Goal: Information Seeking & Learning: Compare options

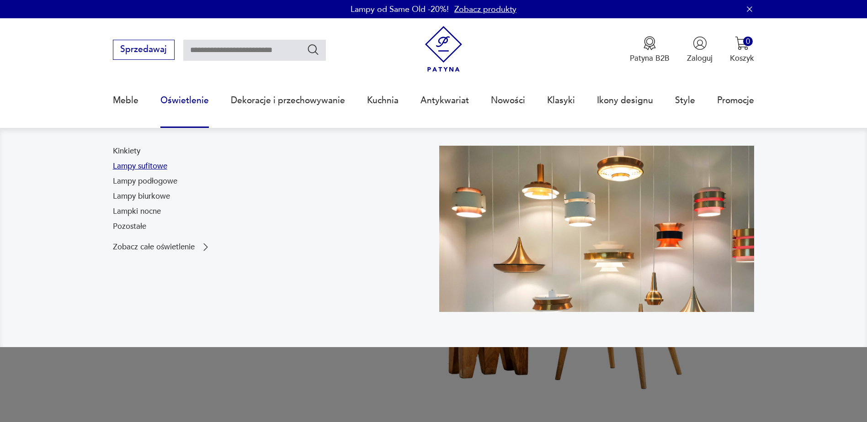
click at [157, 166] on link "Lampy sufitowe" at bounding box center [140, 166] width 54 height 11
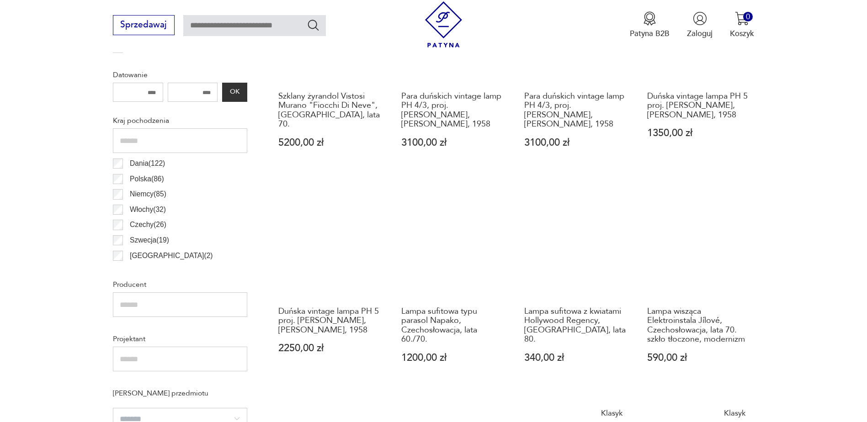
scroll to position [487, 0]
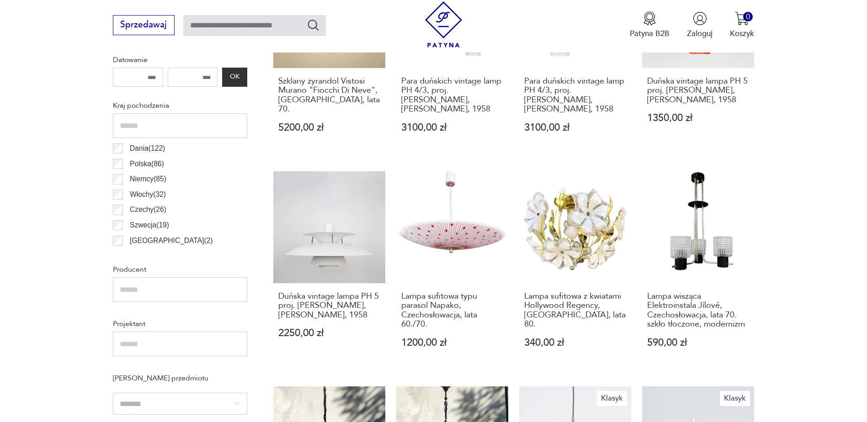
click at [143, 152] on p "Dania ( 122 )" at bounding box center [147, 149] width 35 height 12
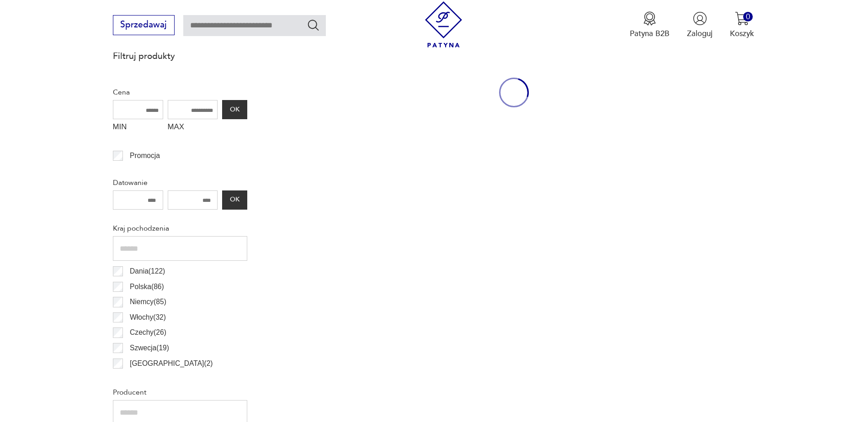
scroll to position [455, 0]
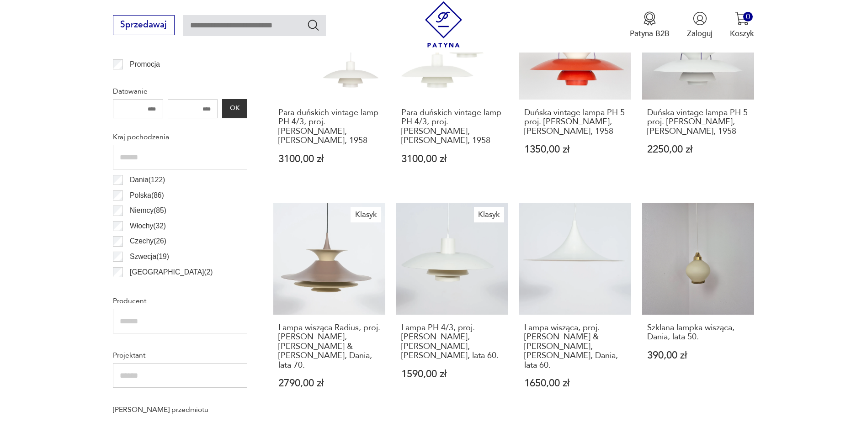
click at [144, 257] on p "Szwecja ( 19 )" at bounding box center [149, 257] width 39 height 12
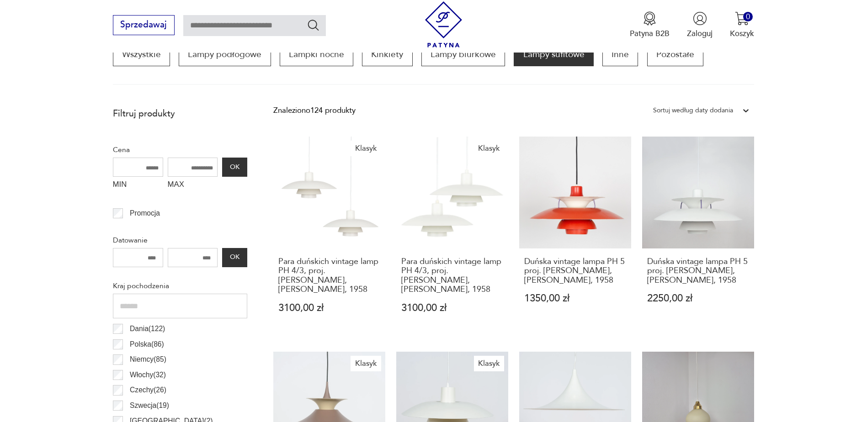
scroll to position [272, 0]
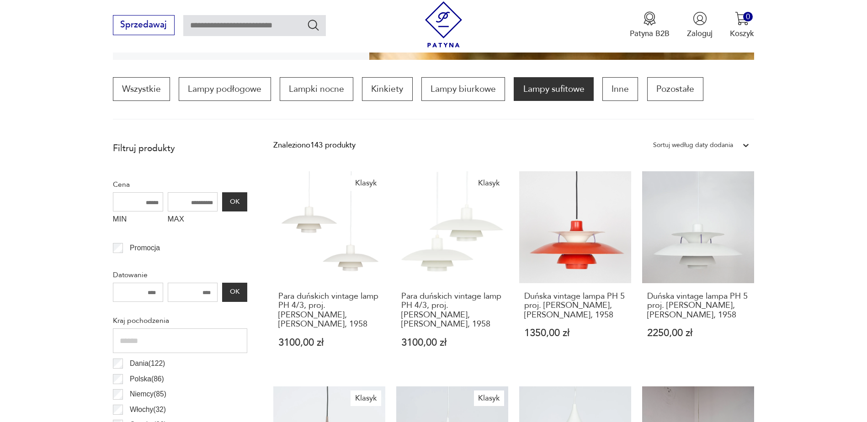
click at [705, 140] on div "Sortuj według daty dodania" at bounding box center [693, 145] width 80 height 12
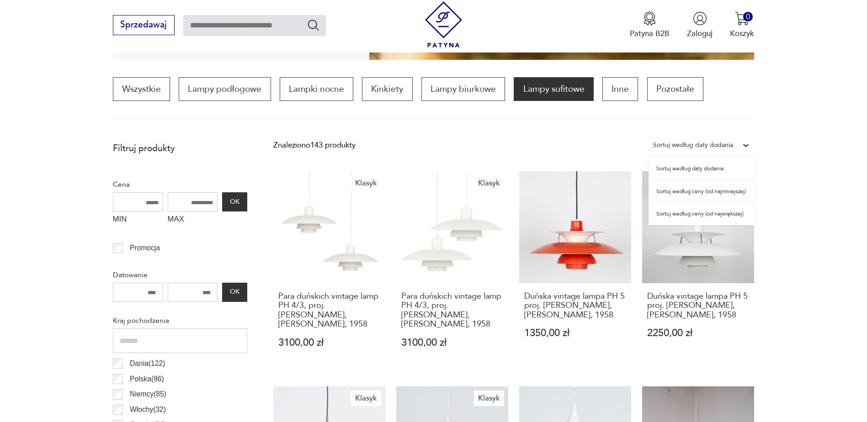
click at [732, 194] on div "Sortuj według ceny (od najmniejszej)" at bounding box center [702, 191] width 106 height 23
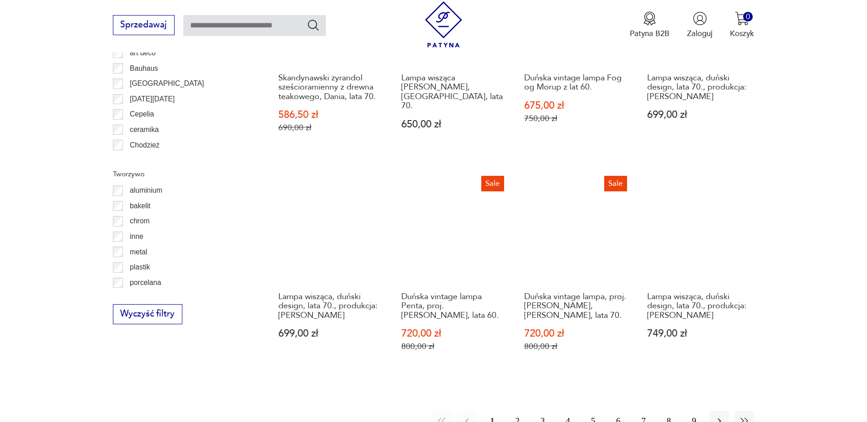
scroll to position [1049, 0]
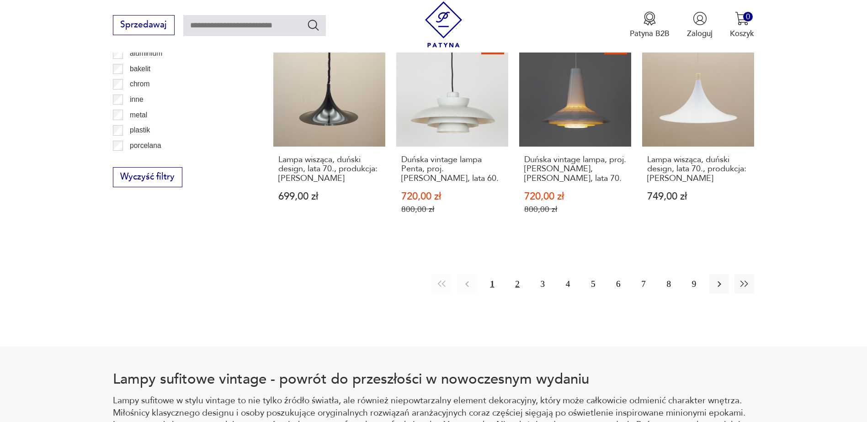
click at [511, 282] on button "2" at bounding box center [518, 284] width 20 height 20
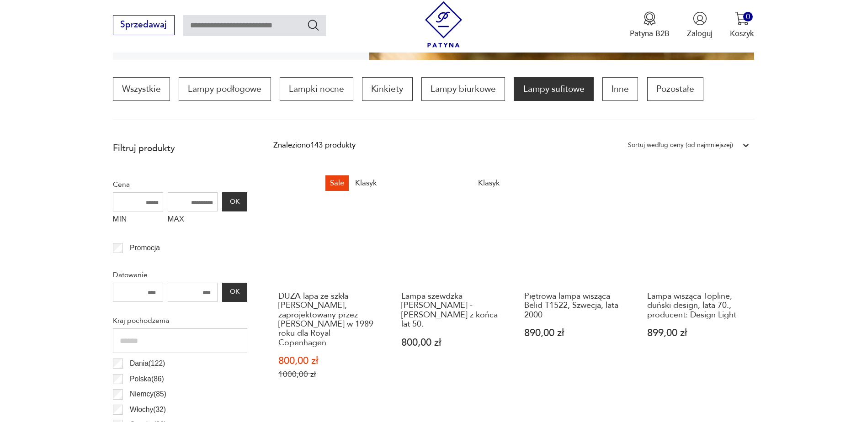
scroll to position [363, 0]
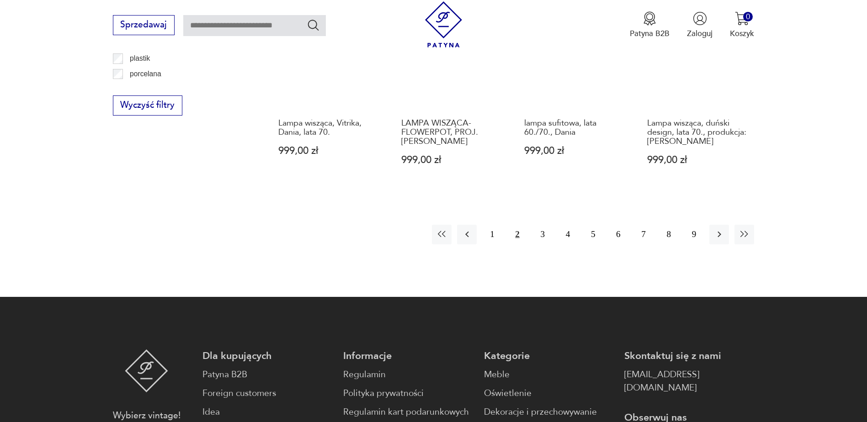
scroll to position [1140, 0]
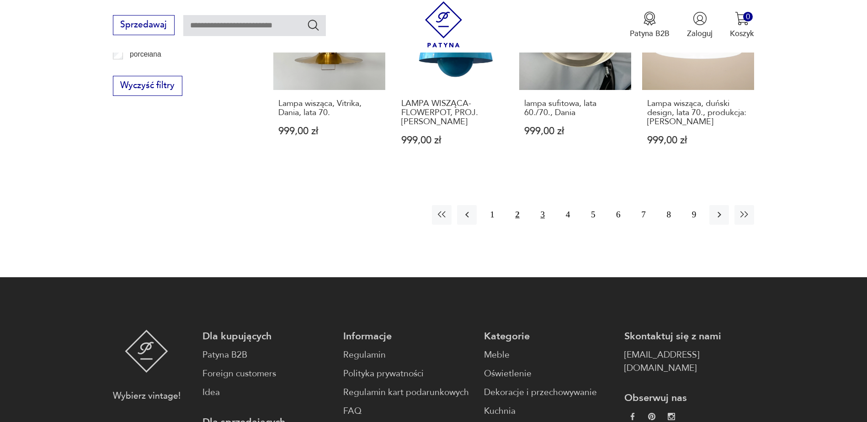
click at [540, 210] on button "3" at bounding box center [543, 215] width 20 height 20
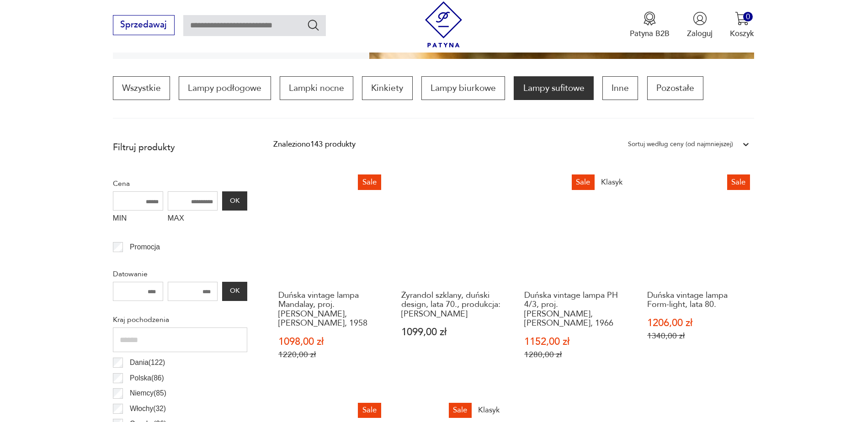
scroll to position [272, 0]
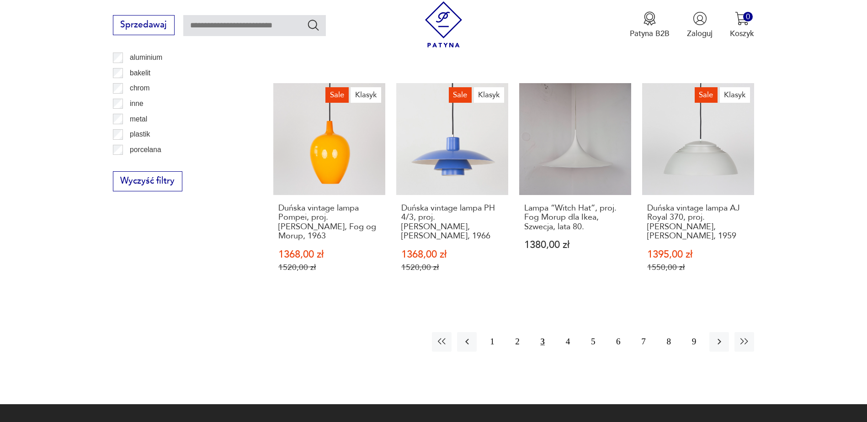
scroll to position [1049, 0]
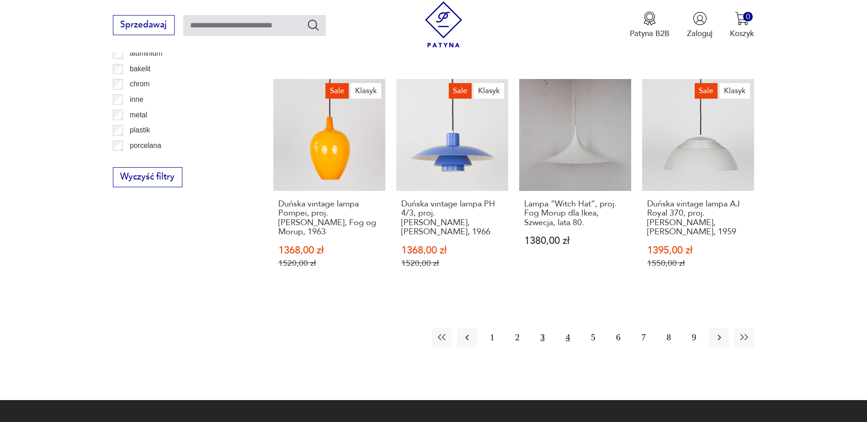
click at [565, 329] on button "4" at bounding box center [568, 338] width 20 height 20
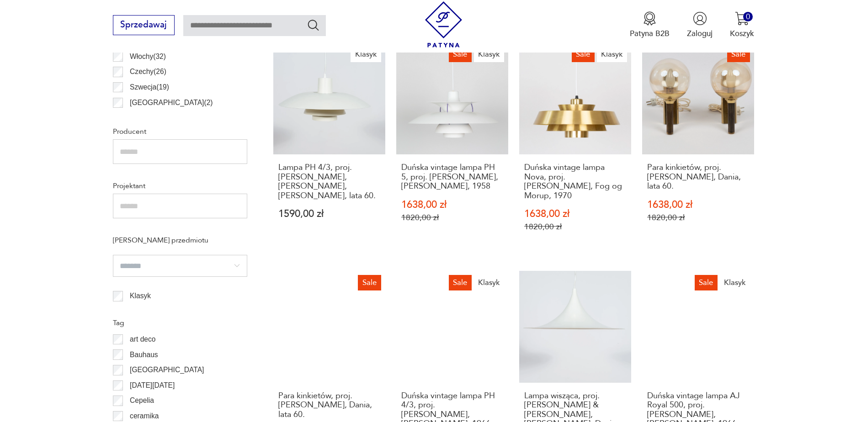
scroll to position [546, 0]
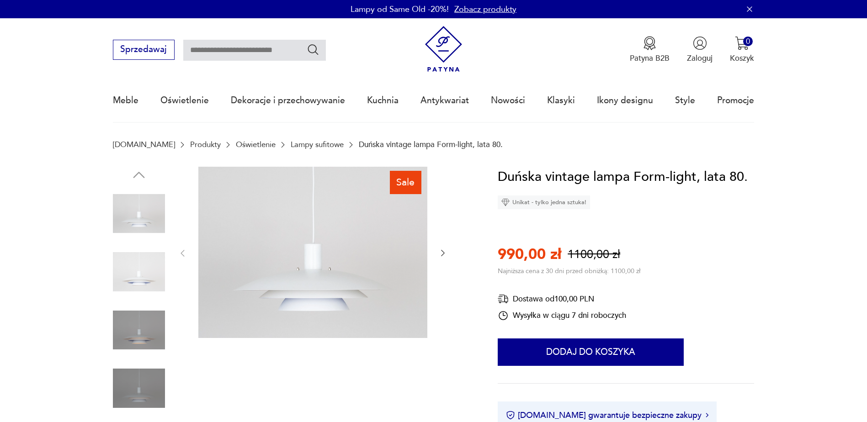
click at [443, 256] on icon "button" at bounding box center [442, 253] width 9 height 9
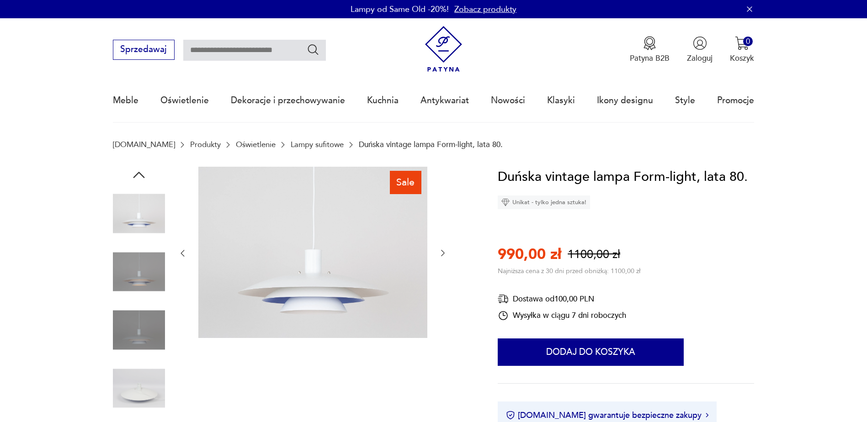
click at [443, 256] on icon "button" at bounding box center [442, 253] width 9 height 9
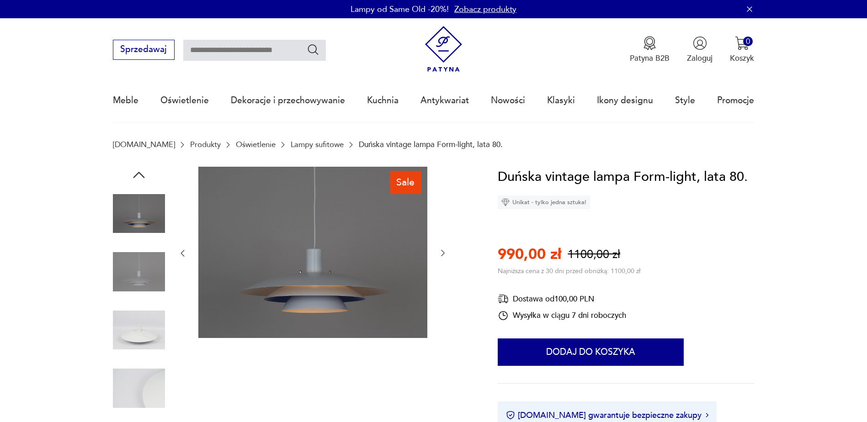
click at [443, 256] on icon "button" at bounding box center [442, 253] width 9 height 9
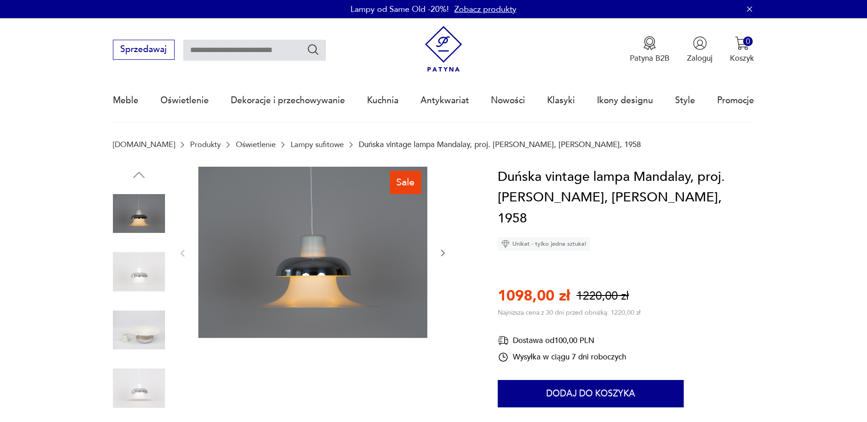
click at [441, 256] on icon "button" at bounding box center [442, 253] width 9 height 9
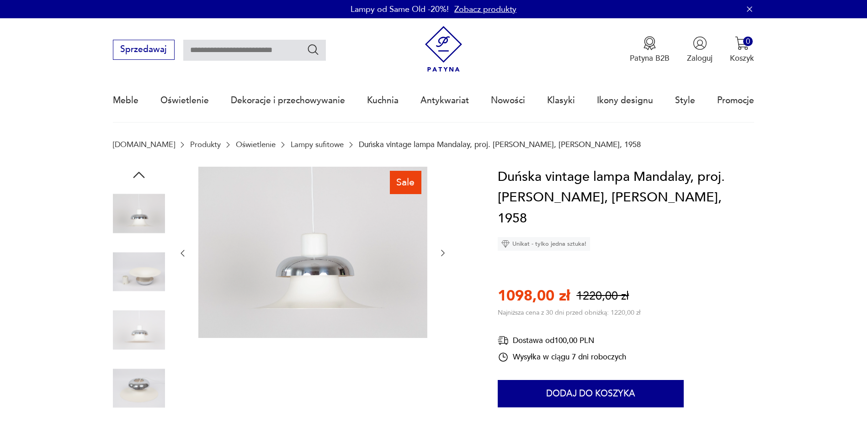
click at [441, 256] on icon "button" at bounding box center [442, 253] width 9 height 9
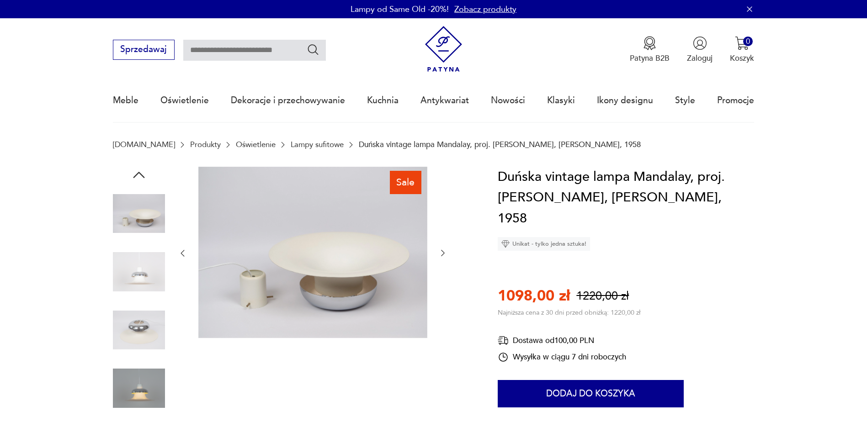
click at [441, 256] on icon "button" at bounding box center [442, 253] width 9 height 9
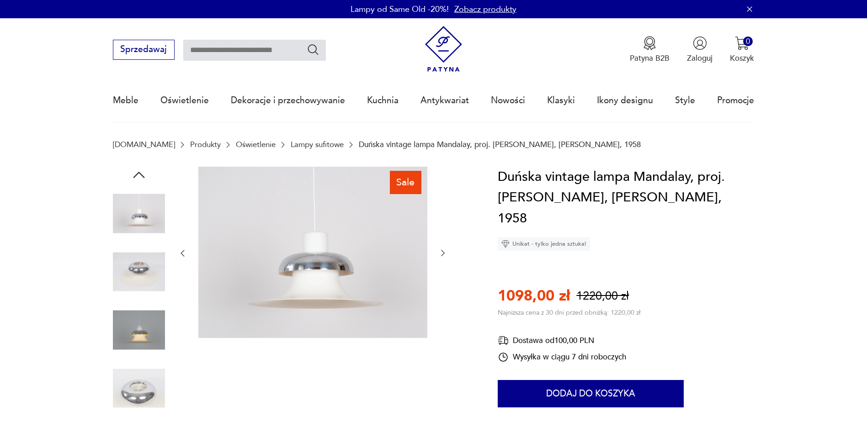
click at [441, 256] on icon "button" at bounding box center [442, 253] width 9 height 9
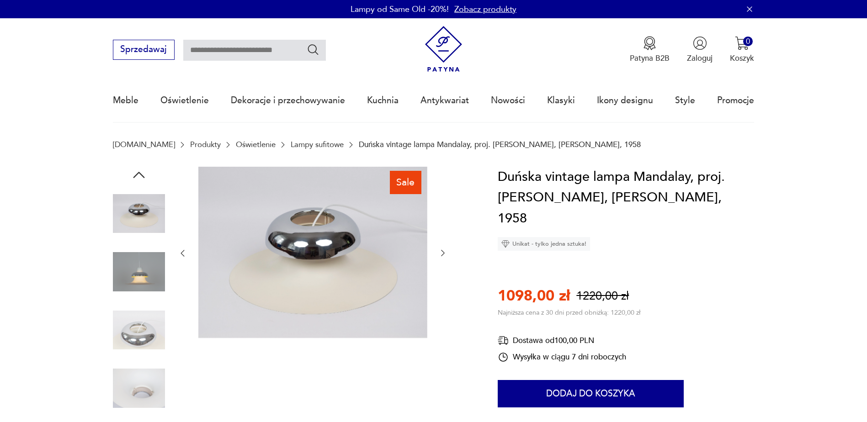
click at [441, 256] on icon "button" at bounding box center [442, 253] width 9 height 9
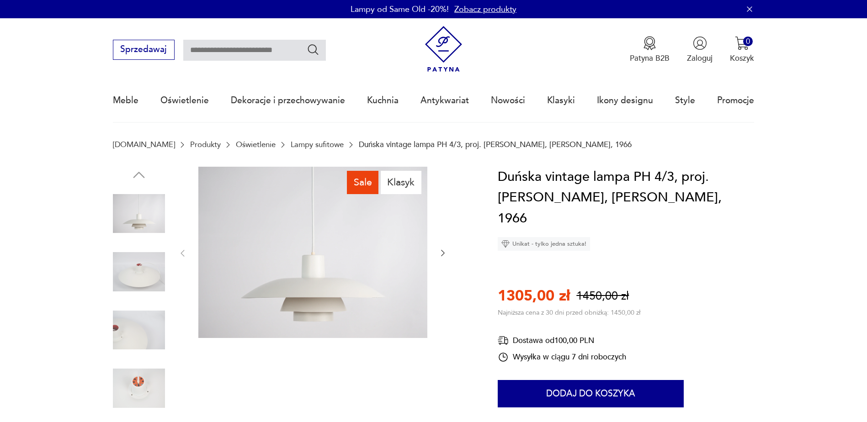
click at [444, 256] on icon "button" at bounding box center [442, 253] width 9 height 9
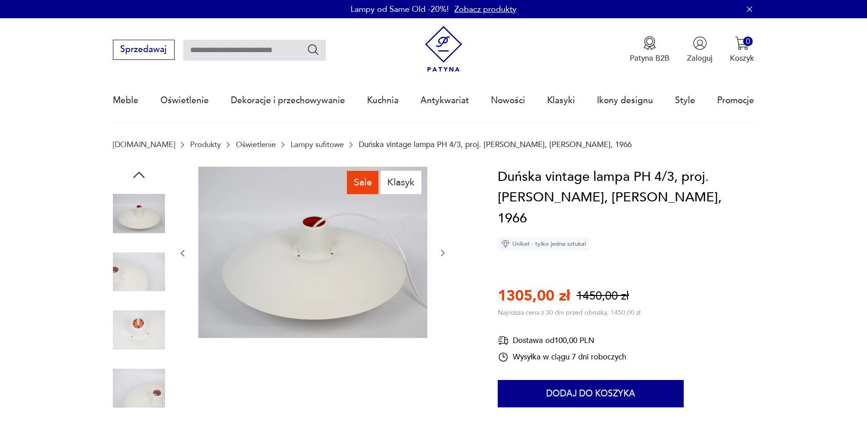
click at [443, 256] on icon "button" at bounding box center [442, 253] width 9 height 9
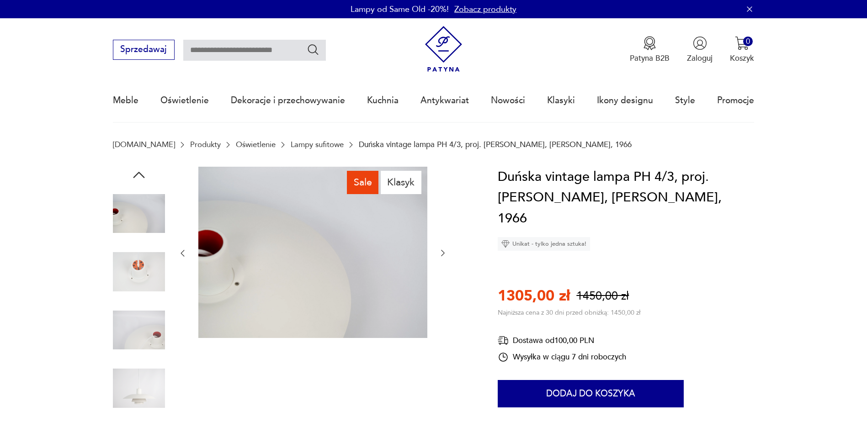
click at [443, 256] on icon "button" at bounding box center [442, 253] width 9 height 9
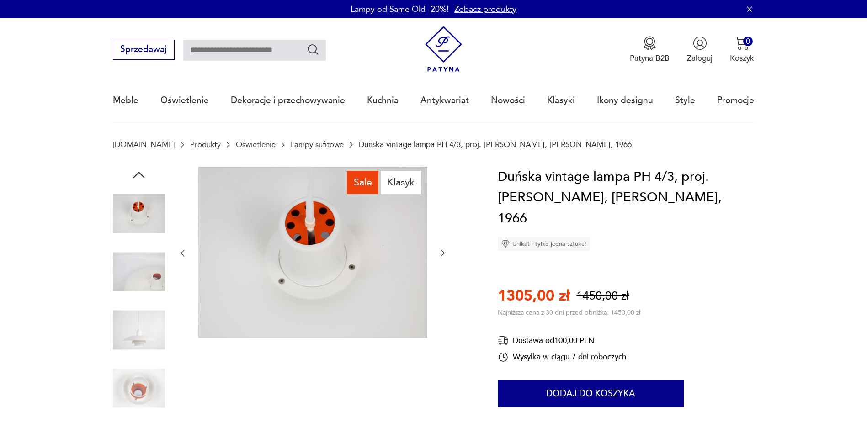
click at [443, 256] on icon "button" at bounding box center [442, 253] width 9 height 9
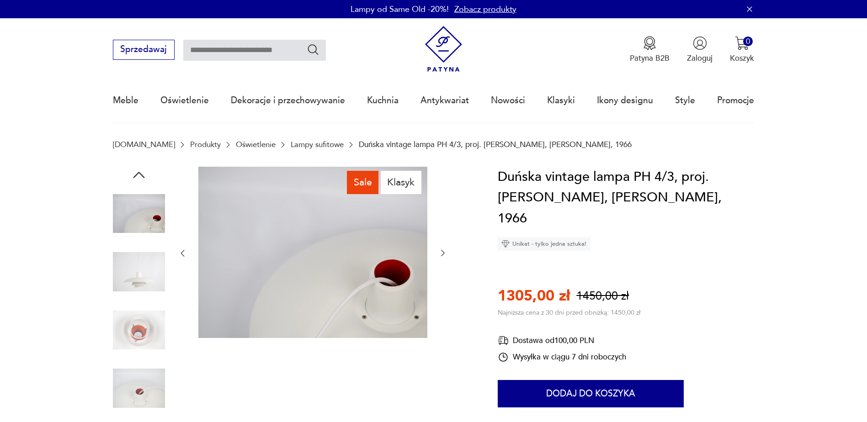
click at [443, 256] on icon "button" at bounding box center [442, 253] width 9 height 9
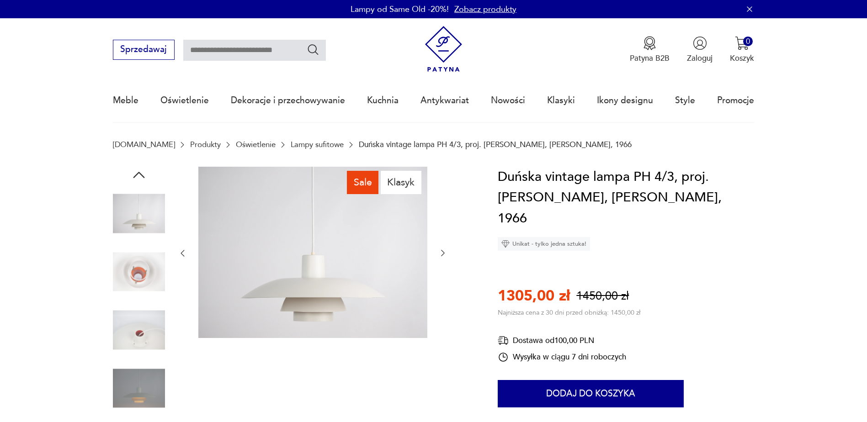
click at [443, 256] on icon "button" at bounding box center [442, 253] width 9 height 9
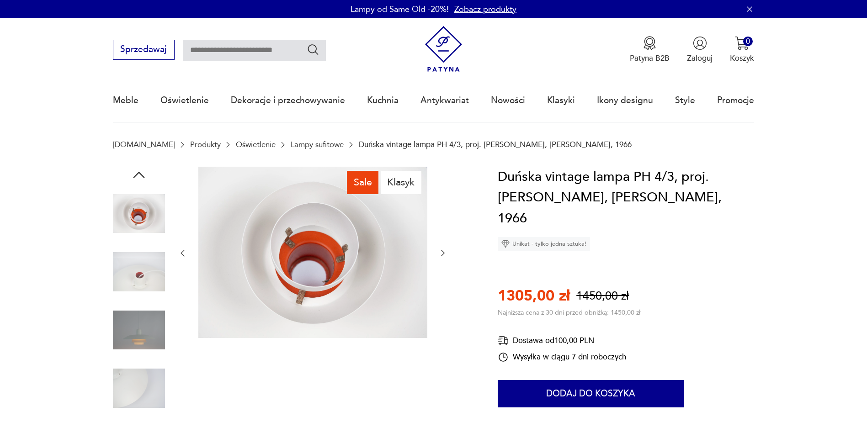
click at [443, 256] on icon "button" at bounding box center [442, 253] width 9 height 9
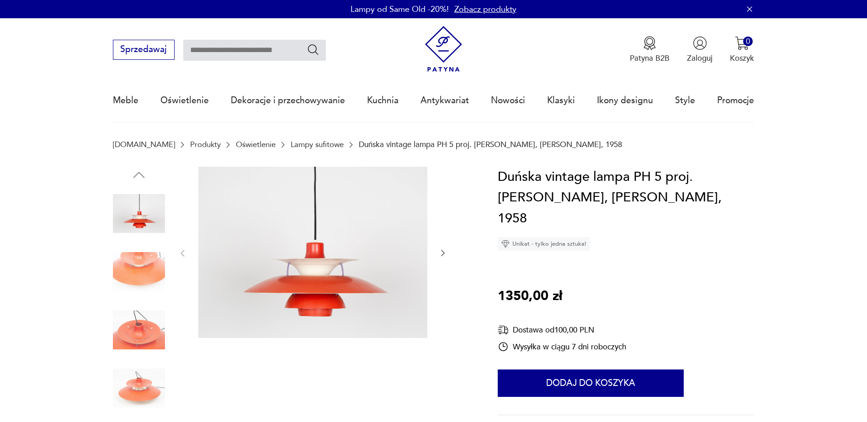
click at [443, 256] on icon "button" at bounding box center [442, 253] width 9 height 9
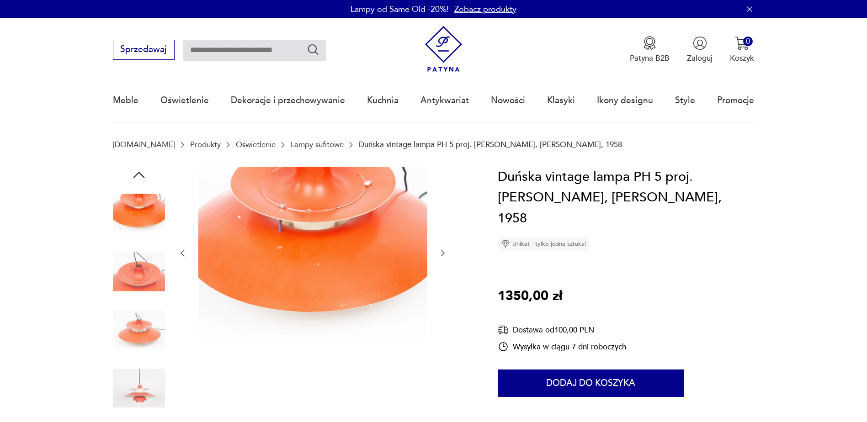
click at [443, 256] on icon "button" at bounding box center [442, 253] width 9 height 9
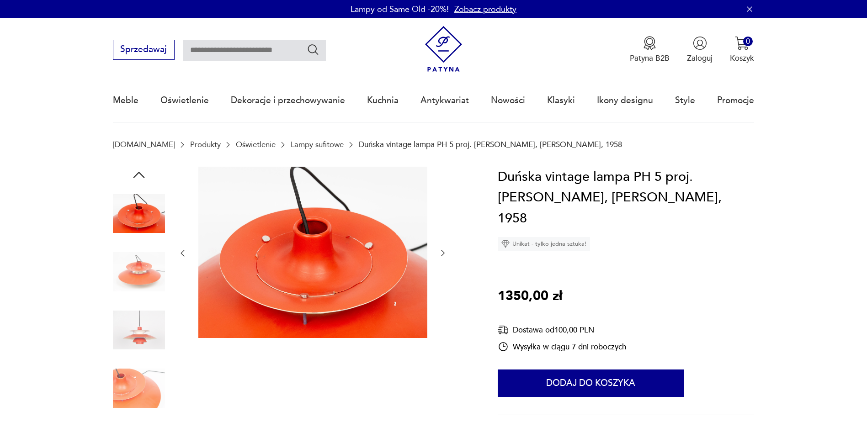
click at [443, 256] on icon "button" at bounding box center [442, 253] width 9 height 9
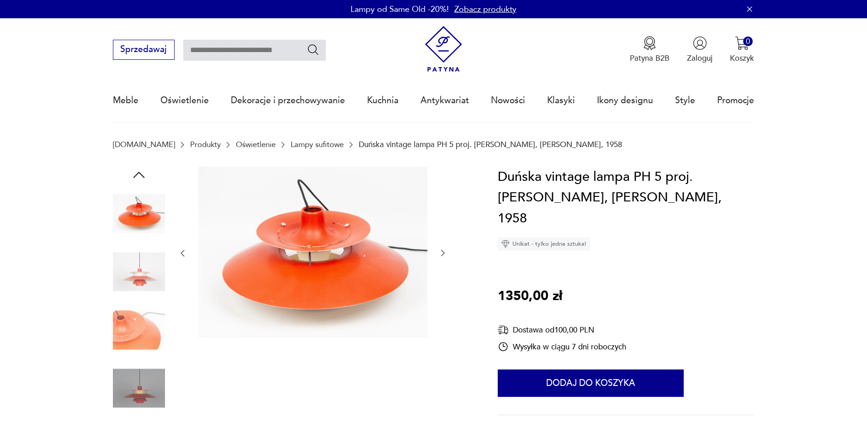
click at [443, 256] on icon "button" at bounding box center [442, 253] width 9 height 9
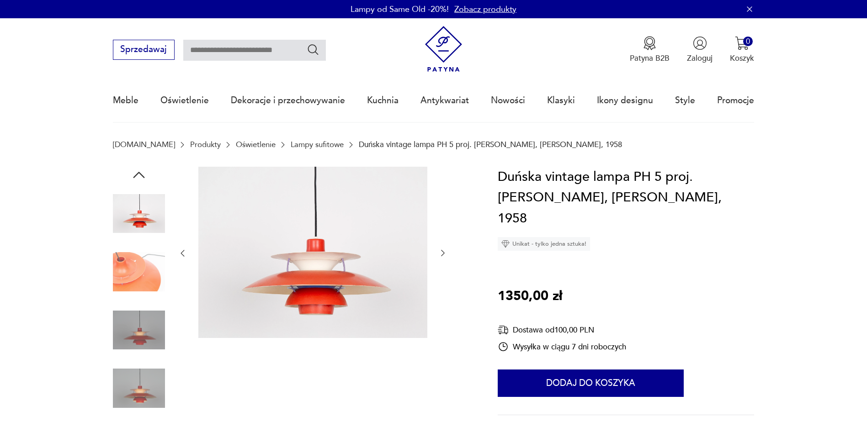
click at [443, 256] on icon "button" at bounding box center [442, 253] width 9 height 9
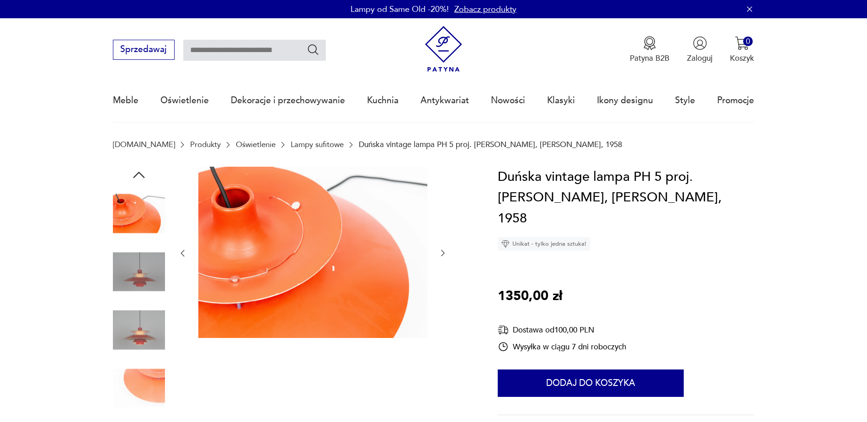
click at [443, 256] on icon "button" at bounding box center [442, 253] width 9 height 9
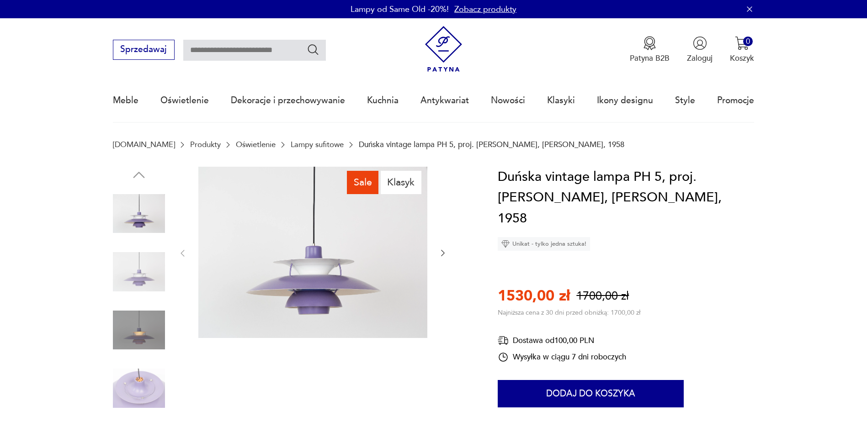
click at [443, 256] on icon "button" at bounding box center [442, 253] width 9 height 9
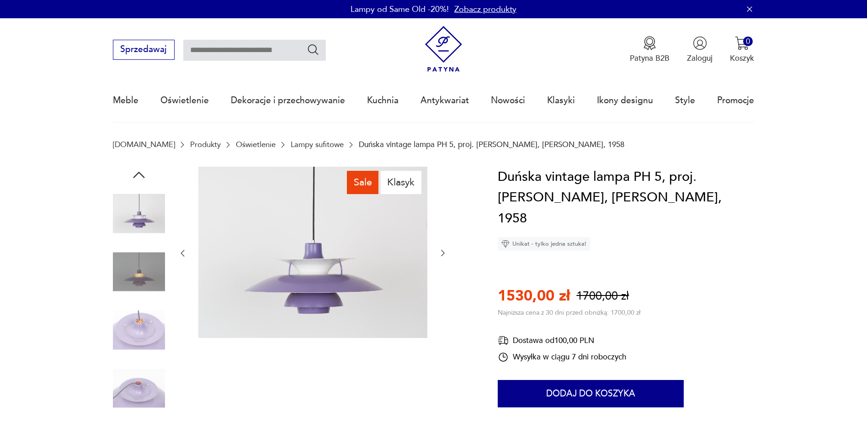
click at [443, 256] on icon "button" at bounding box center [442, 253] width 9 height 9
